Goal: Task Accomplishment & Management: Manage account settings

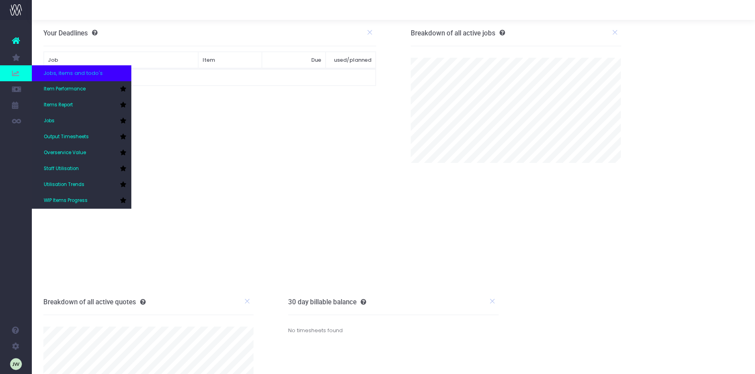
click at [81, 73] on span "Jobs, items and todo's" at bounding box center [73, 73] width 59 height 8
click at [55, 119] on span "Jobs" at bounding box center [49, 120] width 11 height 7
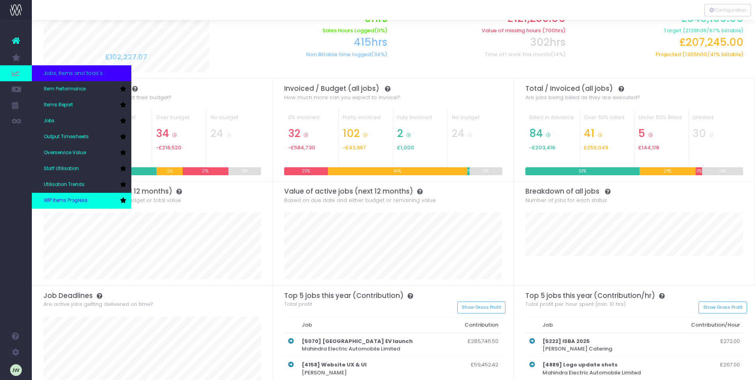
scroll to position [64, 0]
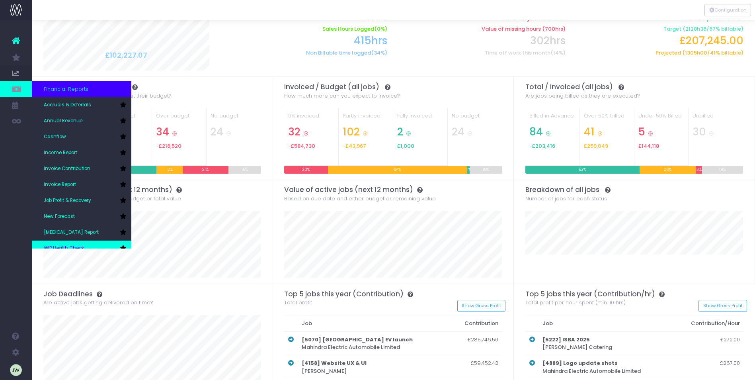
click at [90, 242] on link "WIP Health Check" at bounding box center [81, 248] width 99 height 16
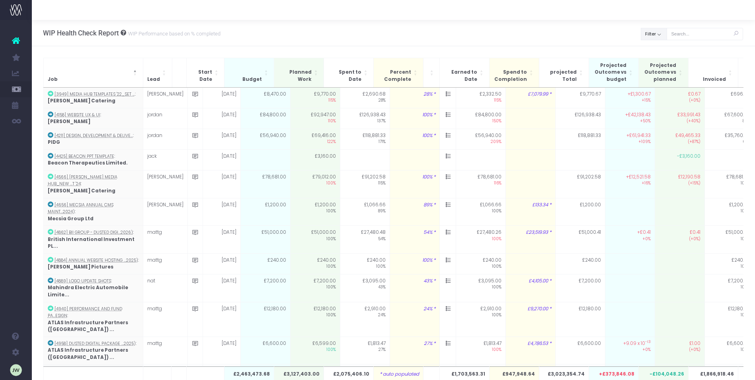
click at [657, 35] on button "Filter" at bounding box center [654, 34] width 26 height 12
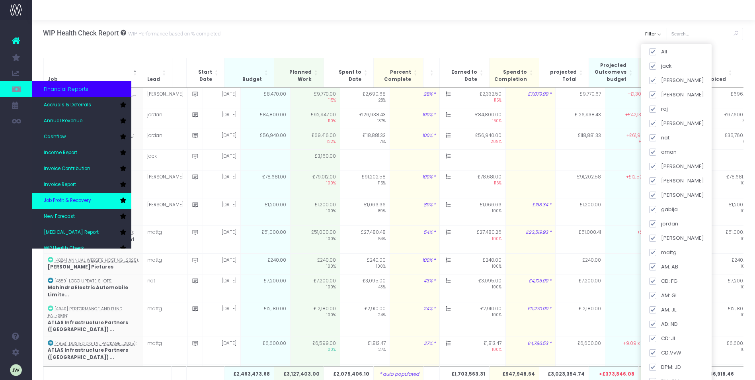
click at [86, 199] on span "Job Profit & Recovery" at bounding box center [67, 200] width 47 height 7
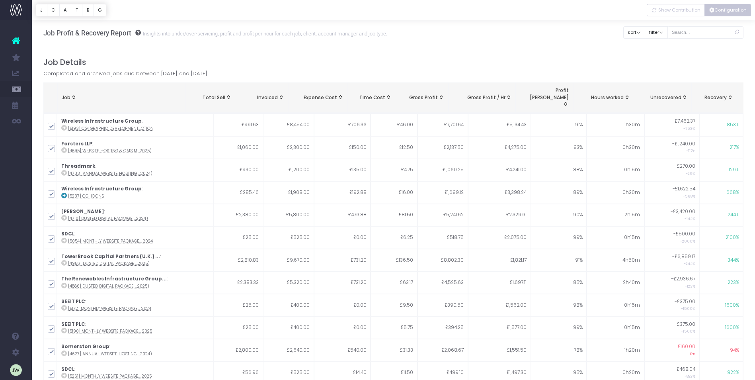
click at [724, 9] on button "Configuration" at bounding box center [727, 10] width 47 height 12
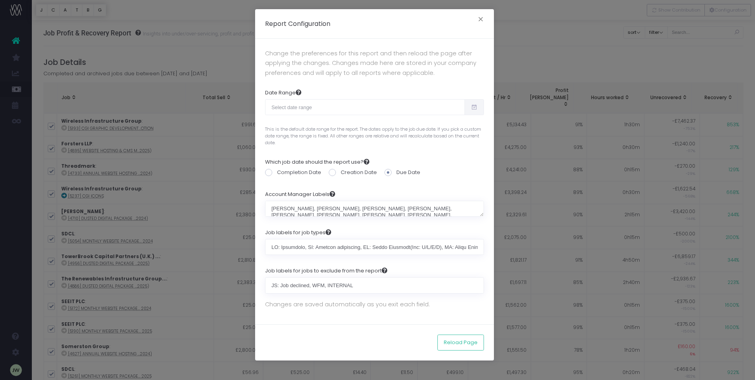
click at [269, 172] on span at bounding box center [268, 172] width 7 height 7
click at [277, 172] on input "Completion Date" at bounding box center [279, 170] width 5 height 5
radio input "true"
click at [476, 107] on icon at bounding box center [474, 107] width 7 height 0
type input "07-21-2025"
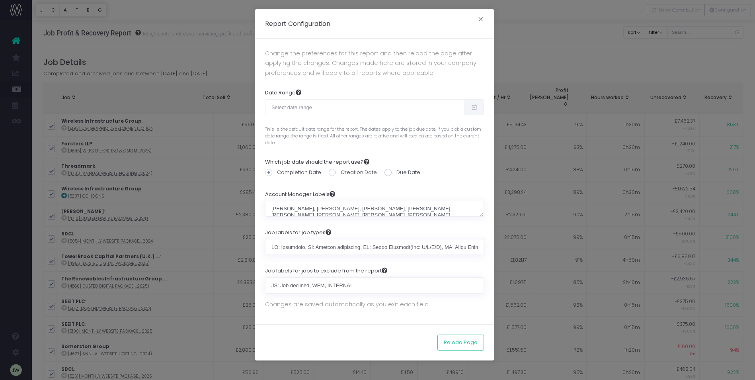
type input "08-19-2025"
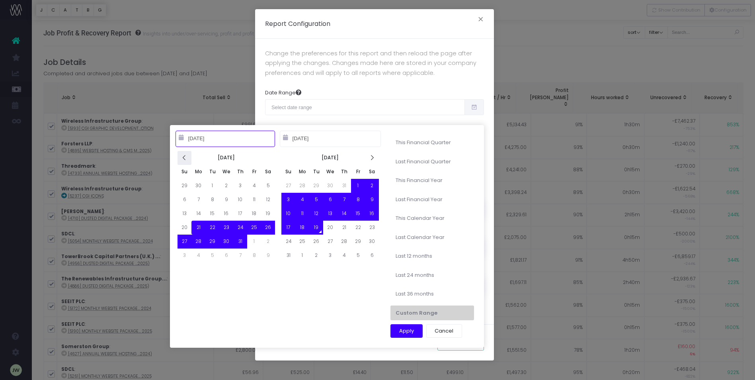
click at [185, 159] on icon at bounding box center [184, 157] width 7 height 7
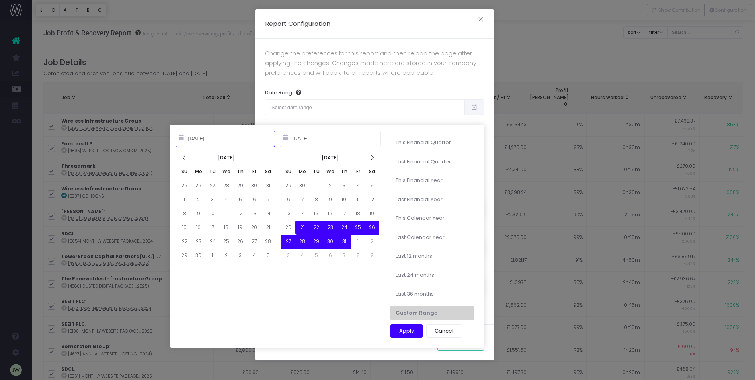
click at [185, 159] on icon at bounding box center [184, 157] width 7 height 7
type input "03-01-2025"
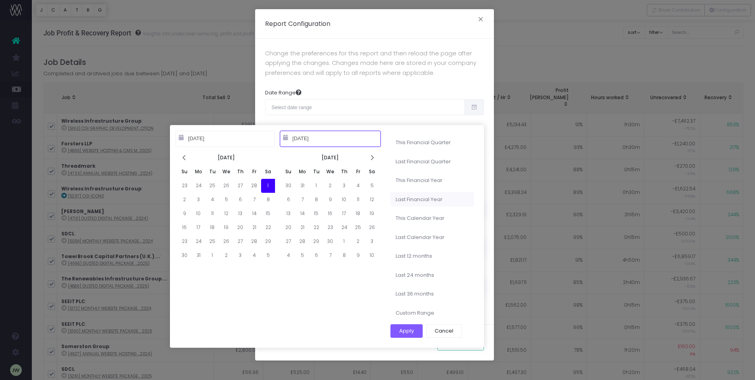
type input "04-12-2025"
type input "03-01-2024"
type input "02-28-2025"
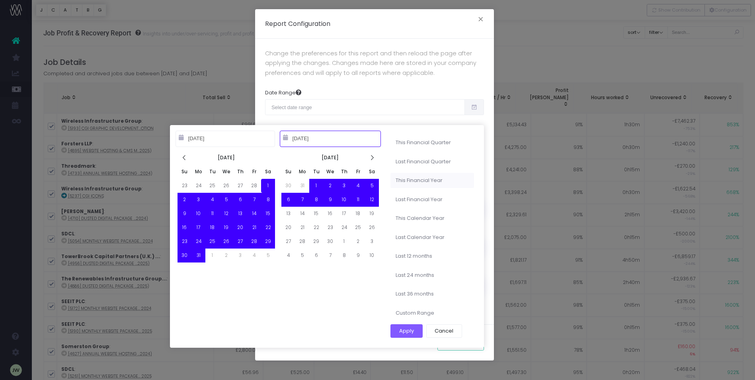
type input "03-01-2025"
type input "02-28-2026"
click at [417, 179] on li "This Financial Year" at bounding box center [432, 180] width 84 height 15
type input "Mar 1st 2025 – Feb 28th 2026"
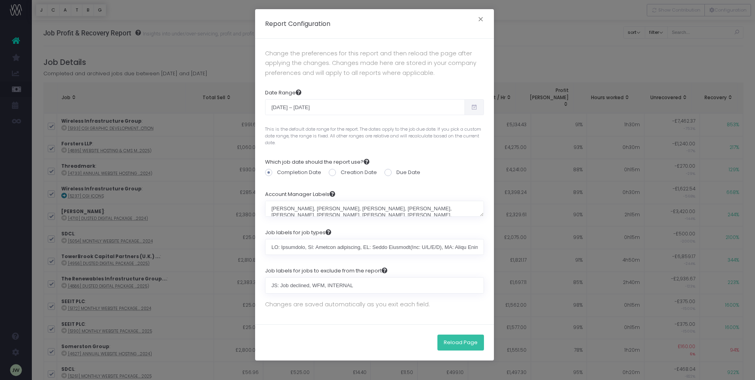
click at [458, 341] on button "Reload Page" at bounding box center [460, 342] width 47 height 16
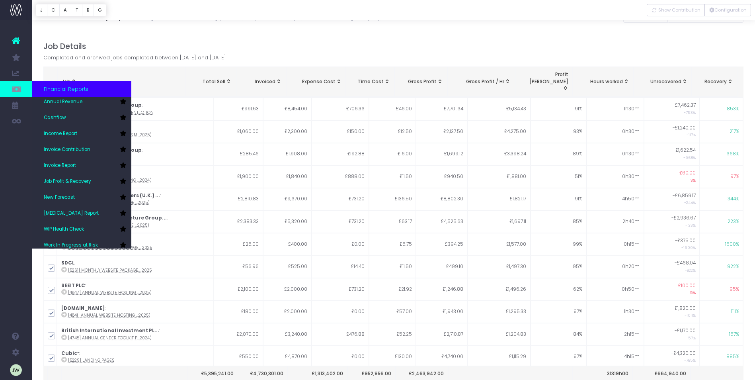
scroll to position [23, 0]
click at [92, 241] on span "Work In Progress at Risk" at bounding box center [71, 241] width 54 height 7
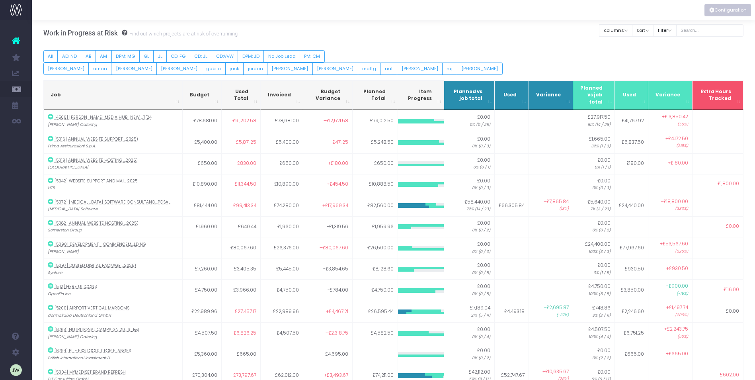
click at [728, 10] on button "Configuration" at bounding box center [727, 10] width 47 height 12
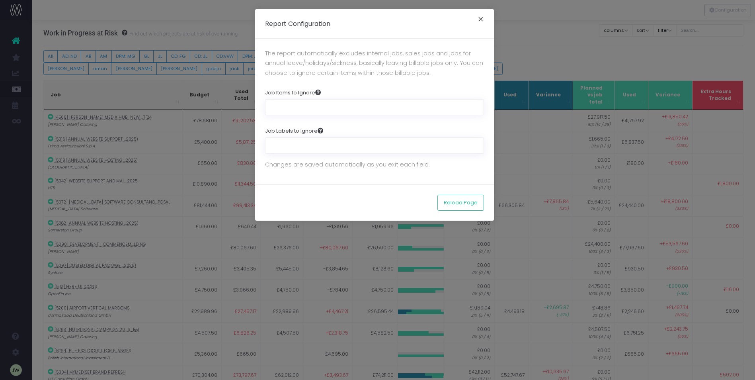
click at [481, 20] on button "×" at bounding box center [480, 20] width 17 height 13
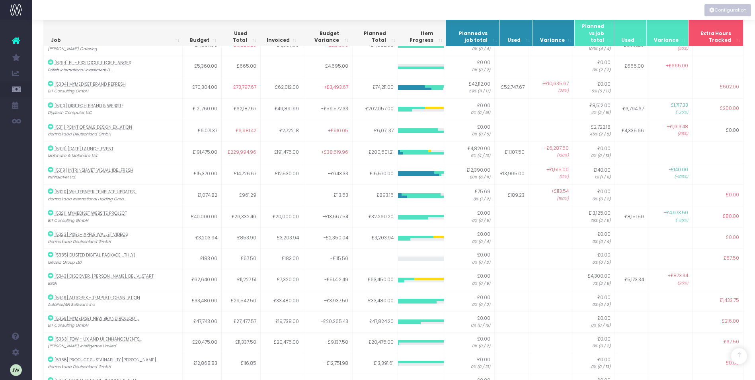
scroll to position [291, 0]
